Goal: Information Seeking & Learning: Learn about a topic

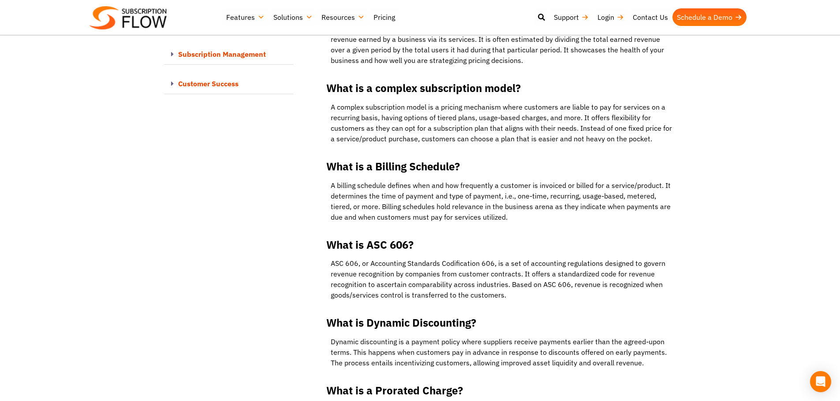
scroll to position [2027, 0]
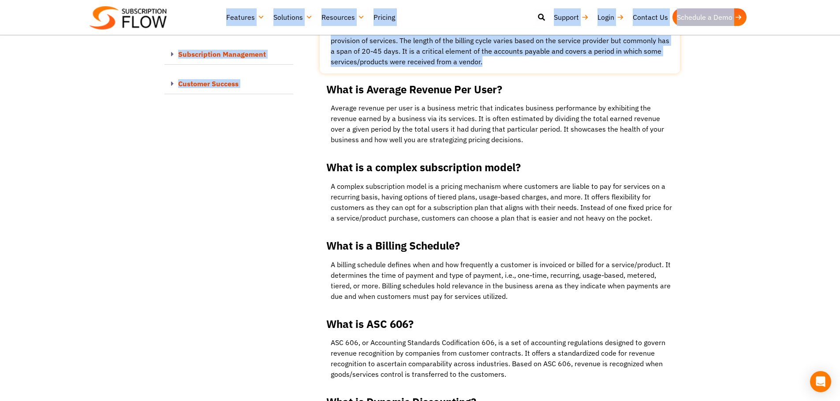
drag, startPoint x: 201, startPoint y: 17, endPoint x: 480, endPoint y: 5, distance: 279.7
drag, startPoint x: 168, startPoint y: 200, endPoint x: 183, endPoint y: 186, distance: 20.9
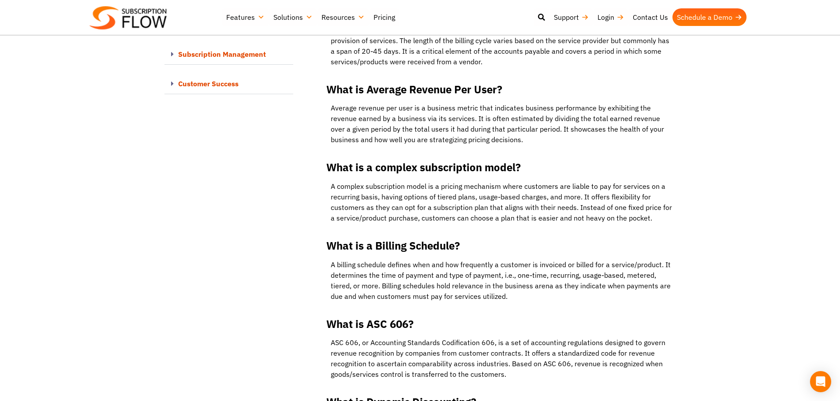
click at [215, 16] on div "Best Subscription Management and Billing Software 2023 Features Subscription Ma…" at bounding box center [419, 17] width 661 height 26
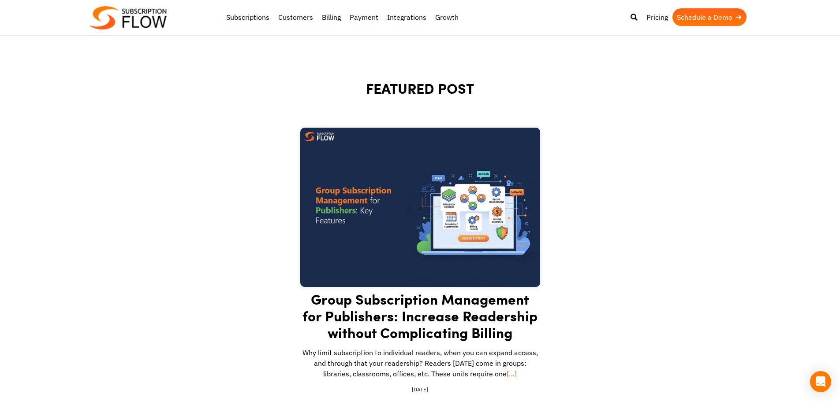
click at [141, 15] on img at bounding box center [127, 17] width 77 height 23
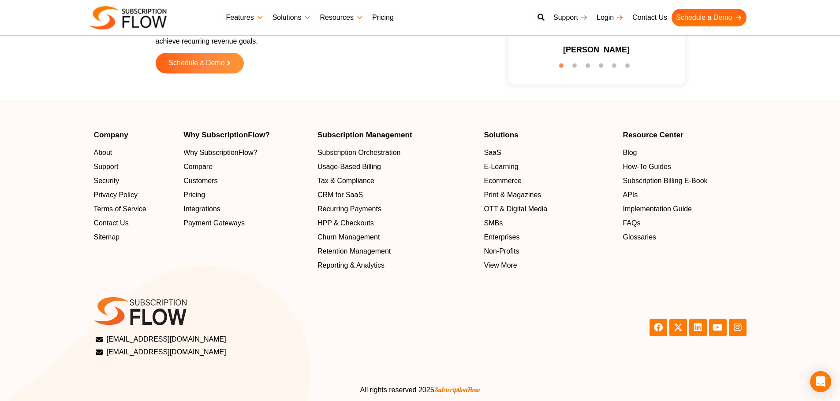
scroll to position [2819, 0]
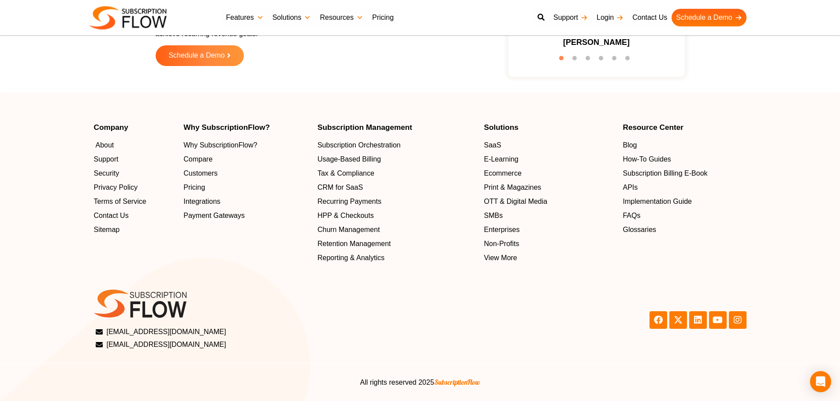
click at [97, 147] on span "About" at bounding box center [105, 145] width 19 height 11
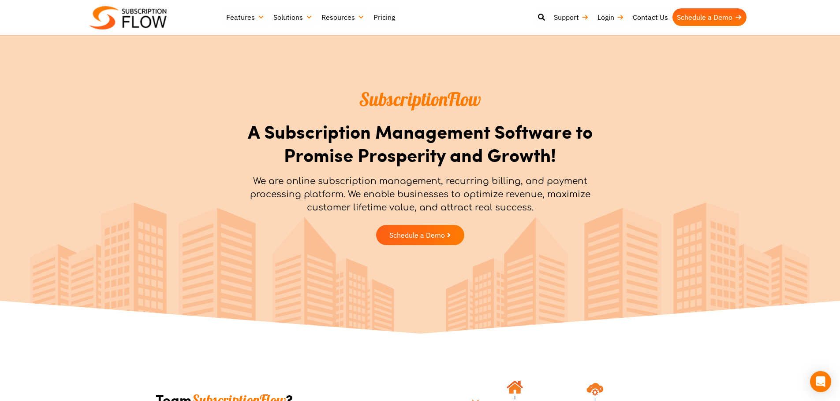
scroll to position [44, 0]
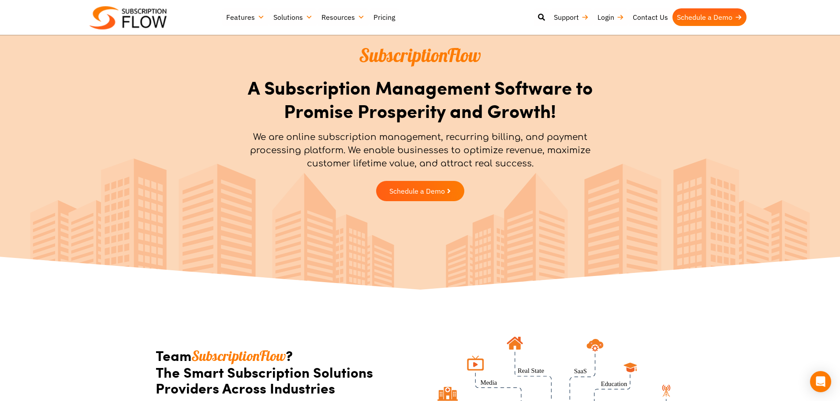
click at [21, 220] on div "SubscriptionFlow A Subscription Management Software to Promise Prosperity and G…" at bounding box center [420, 124] width 840 height 337
drag, startPoint x: 212, startPoint y: 325, endPoint x: 219, endPoint y: 314, distance: 13.1
click at [212, 325] on section "Team SubscriptionFlow ? The Smart Subscription Solutions Providers Across Indus…" at bounding box center [420, 405] width 840 height 224
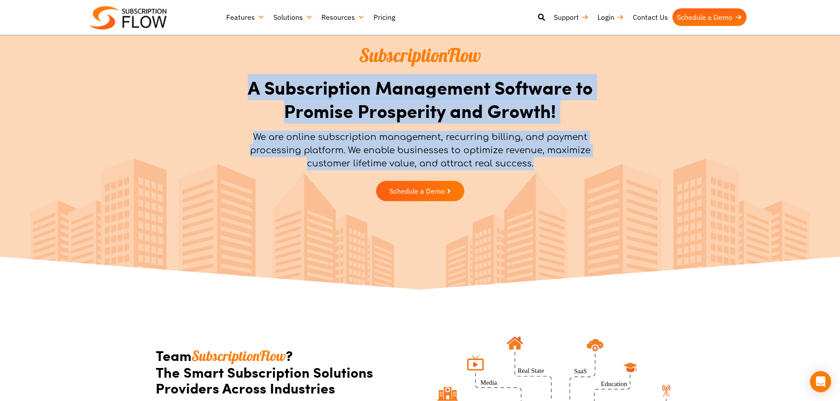
drag, startPoint x: 248, startPoint y: 92, endPoint x: 560, endPoint y: 189, distance: 327.3
click at [560, 189] on div "SubscriptionFlow A Subscription Management Software to Promise Prosperity and G…" at bounding box center [420, 125] width 375 height 172
click at [431, 155] on p "We are online subscription management, recurring billing, and payment processin…" at bounding box center [420, 151] width 366 height 40
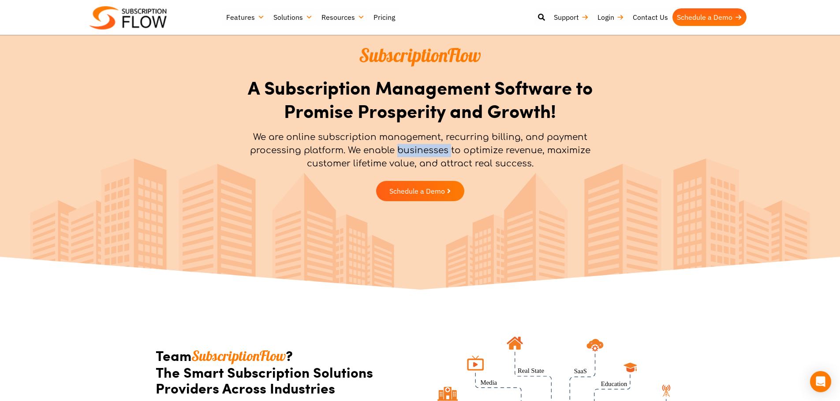
click at [431, 155] on p "We are online subscription management, recurring billing, and payment processin…" at bounding box center [420, 151] width 366 height 40
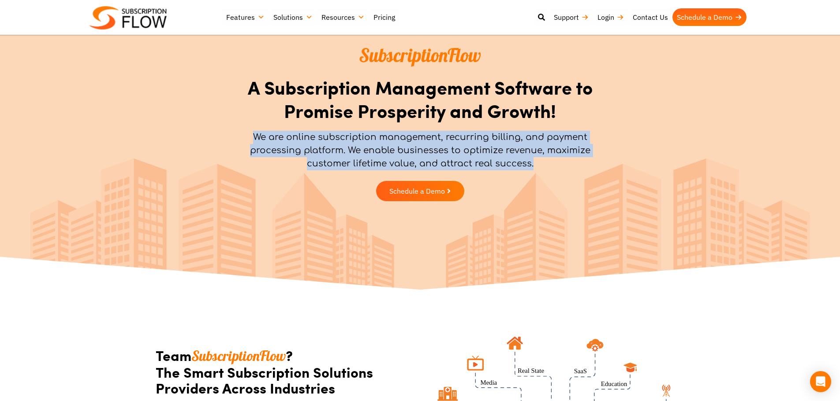
click at [431, 155] on p "We are online subscription management, recurring billing, and payment processin…" at bounding box center [420, 151] width 366 height 40
click at [437, 150] on p "We are online subscription management, recurring billing, and payment processin…" at bounding box center [420, 151] width 366 height 40
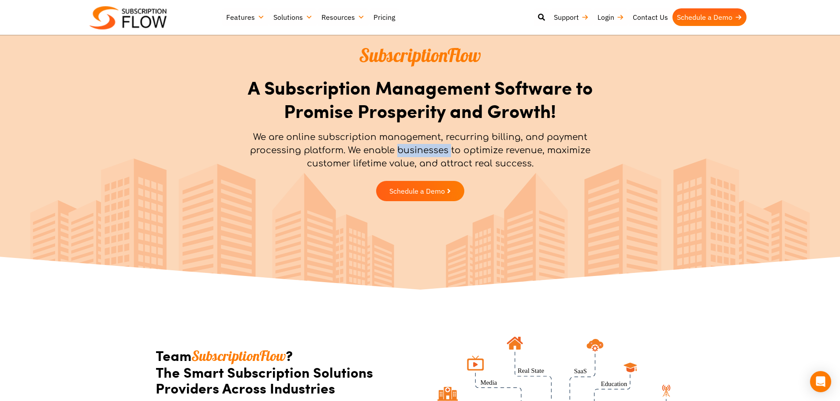
click at [437, 150] on p "We are online subscription management, recurring billing, and payment processin…" at bounding box center [420, 151] width 366 height 40
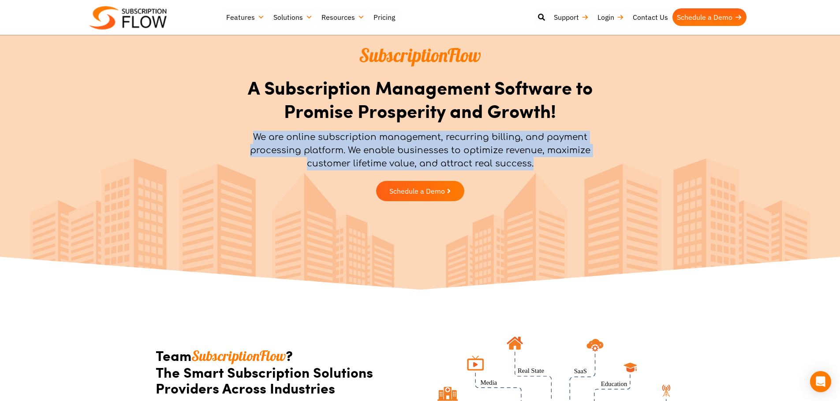
click at [437, 150] on p "We are online subscription management, recurring billing, and payment processin…" at bounding box center [420, 151] width 366 height 40
click at [360, 155] on p "We are online subscription management, recurring billing, and payment processin…" at bounding box center [420, 151] width 366 height 40
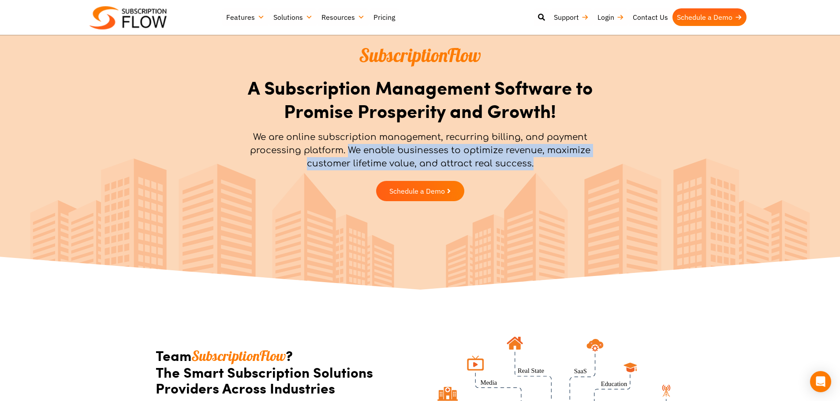
drag, startPoint x: 351, startPoint y: 151, endPoint x: 538, endPoint y: 158, distance: 187.0
click at [538, 158] on p "We are online subscription management, recurring billing, and payment processin…" at bounding box center [420, 151] width 366 height 40
click at [455, 160] on p "We are online subscription management, recurring billing, and payment processin…" at bounding box center [420, 151] width 366 height 40
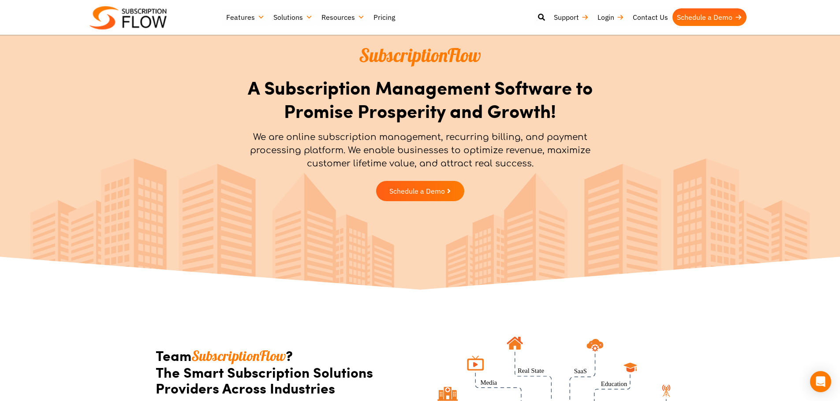
click at [116, 285] on div "SubscriptionFlow A Subscription Management Software to Promise Prosperity and G…" at bounding box center [420, 124] width 840 height 337
click at [180, 294] on section "Team SubscriptionFlow ? The Smart Subscription Solutions Providers Across Indus…" at bounding box center [420, 405] width 840 height 224
drag, startPoint x: 256, startPoint y: 280, endPoint x: 397, endPoint y: 11, distance: 303.0
click at [256, 280] on div "SubscriptionFlow A Subscription Management Software to Promise Prosperity and G…" at bounding box center [420, 124] width 840 height 337
drag, startPoint x: 147, startPoint y: 290, endPoint x: 225, endPoint y: 195, distance: 122.8
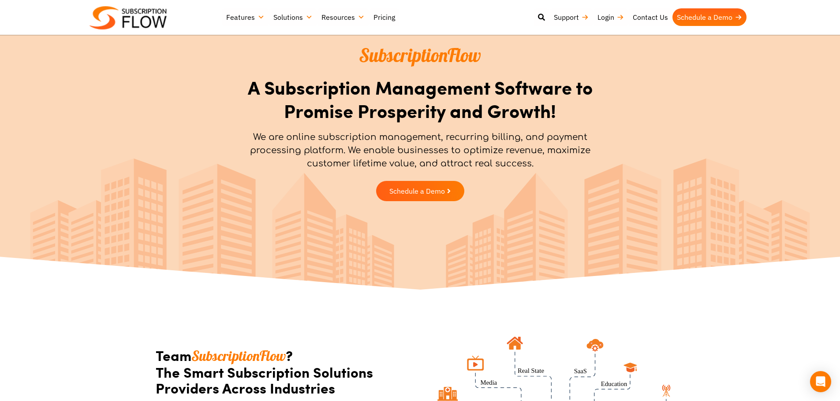
click at [147, 290] on div "SubscriptionFlow A Subscription Management Software to Promise Prosperity and G…" at bounding box center [420, 124] width 840 height 337
